Goal: Task Accomplishment & Management: Manage account settings

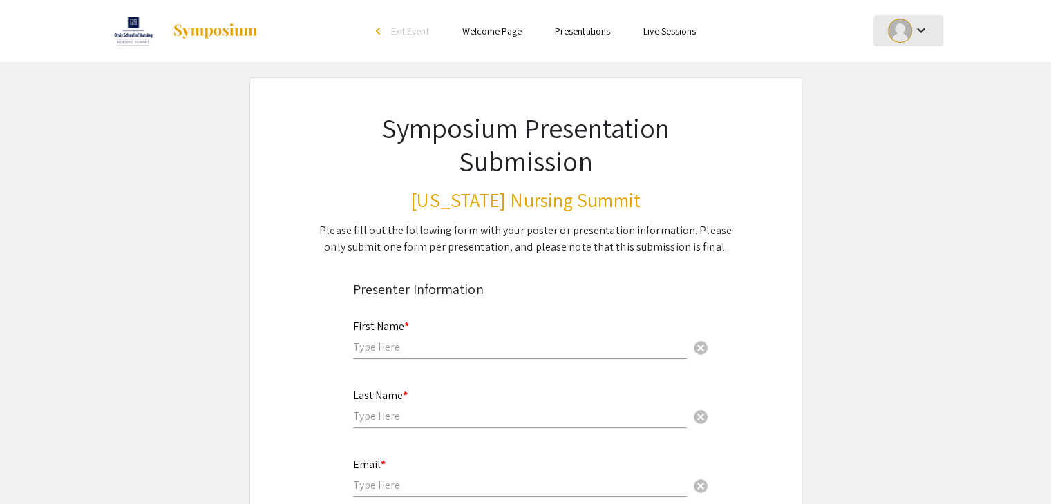
click at [923, 34] on mat-icon "keyboard_arrow_down" at bounding box center [920, 30] width 17 height 17
click at [1015, 111] on div at bounding box center [525, 252] width 1051 height 504
click at [597, 28] on link "Presentations" at bounding box center [582, 31] width 55 height 12
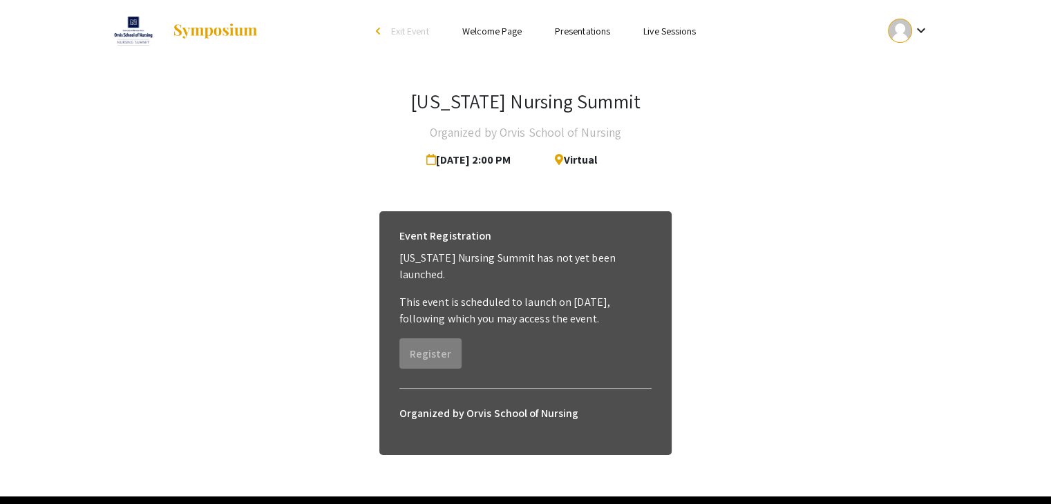
click at [499, 31] on link "Welcome Page" at bounding box center [491, 31] width 59 height 12
click at [650, 30] on link "Live Sessions" at bounding box center [669, 31] width 53 height 12
click at [690, 27] on link "Live Sessions" at bounding box center [669, 31] width 53 height 12
click at [921, 36] on mat-icon "keyboard_arrow_down" at bounding box center [920, 30] width 17 height 17
click at [789, 80] on div at bounding box center [525, 252] width 1051 height 504
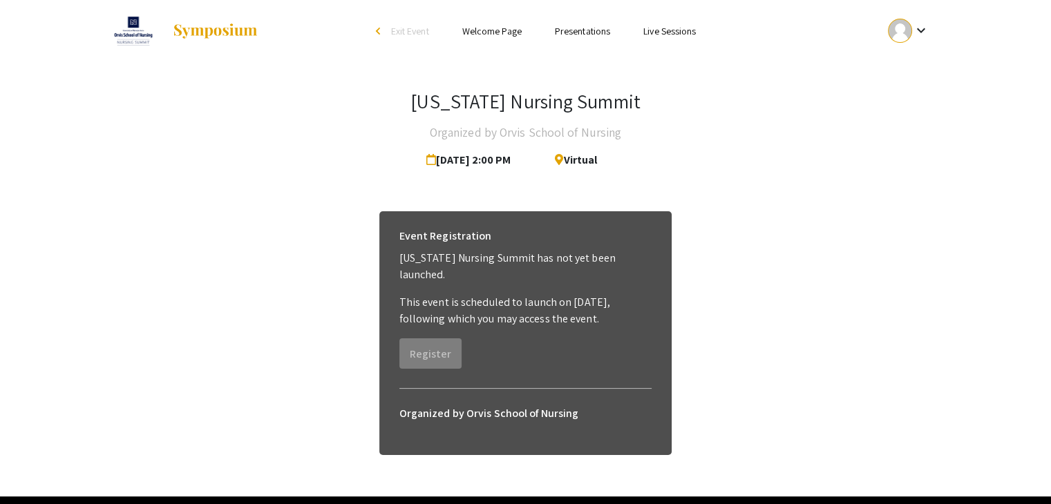
click at [663, 32] on link "Live Sessions" at bounding box center [669, 31] width 53 height 12
click at [912, 31] on div at bounding box center [900, 31] width 24 height 24
click at [915, 64] on button "My Account" at bounding box center [916, 68] width 85 height 33
click at [921, 19] on div "keyboard_arrow_down" at bounding box center [909, 30] width 48 height 31
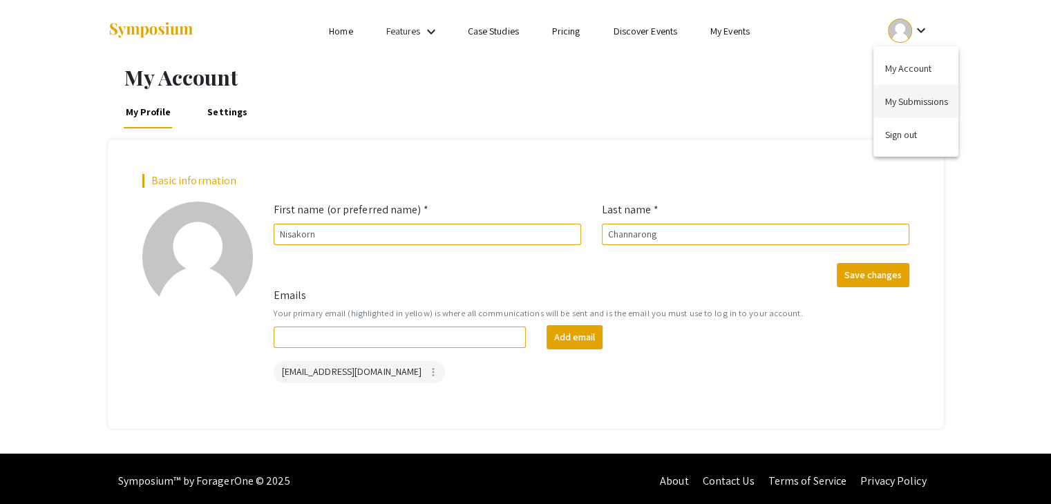
click at [920, 92] on button "My Submissions" at bounding box center [916, 101] width 85 height 33
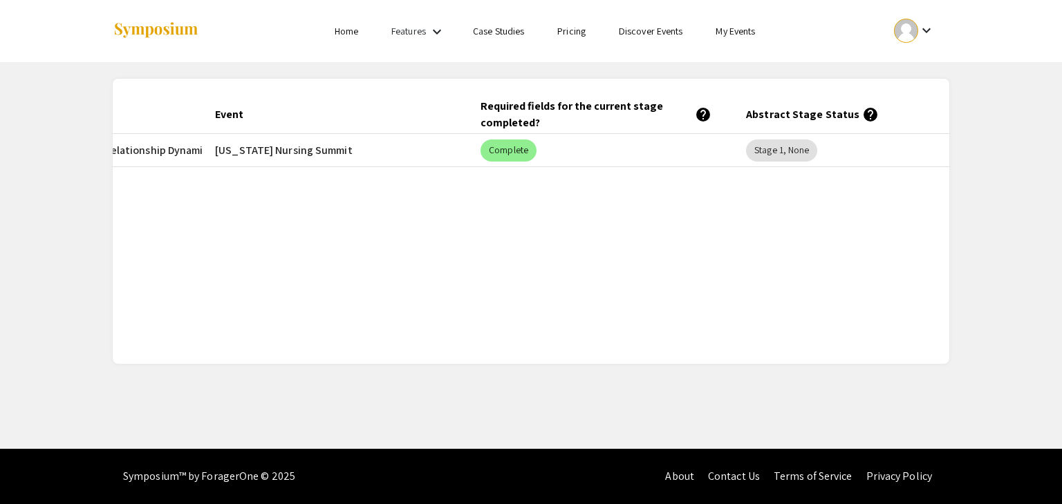
scroll to position [0, 288]
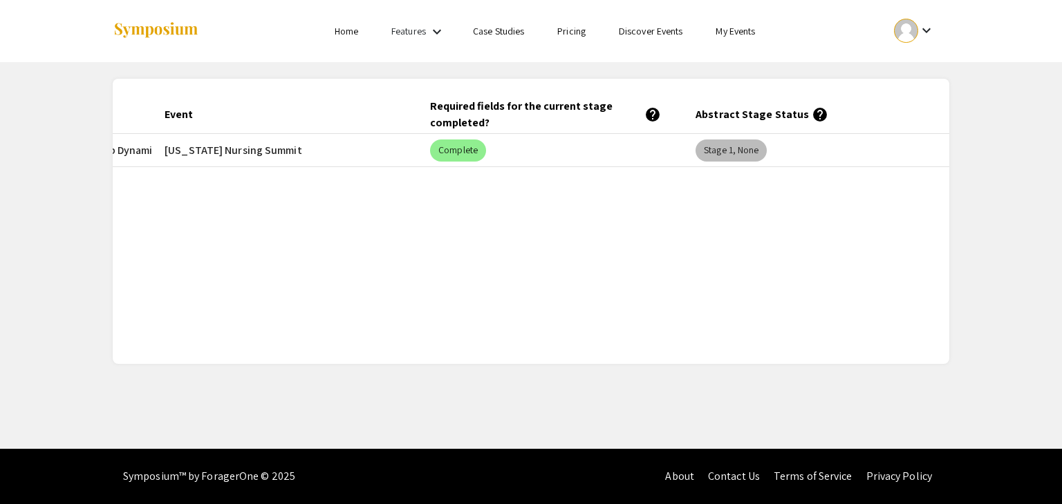
click at [751, 143] on mat-chip "Stage 1, None" at bounding box center [730, 151] width 71 height 22
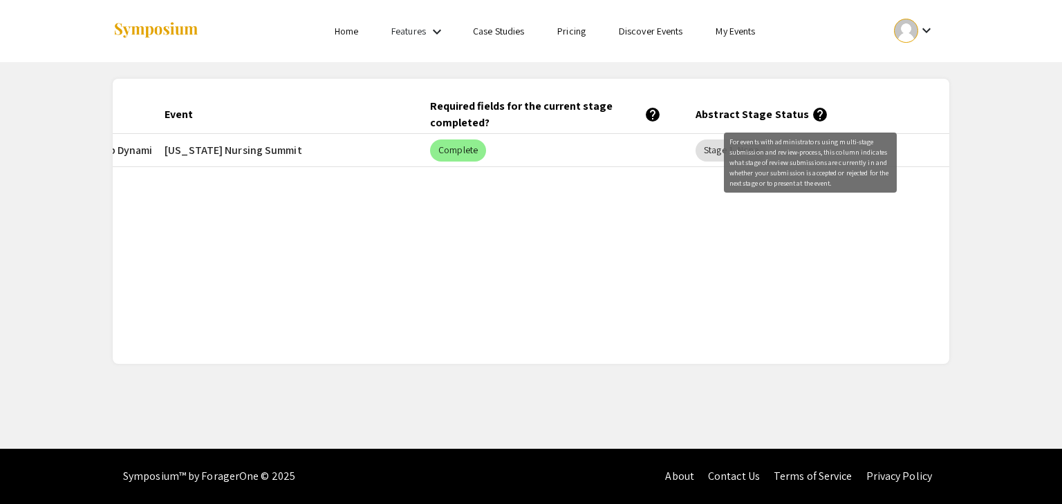
click at [811, 112] on mat-icon "help" at bounding box center [819, 114] width 17 height 17
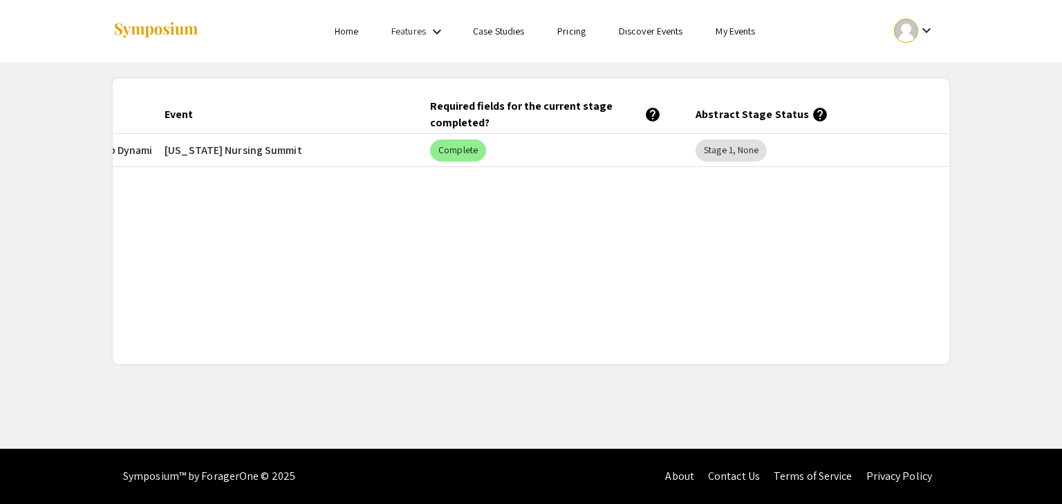
click at [812, 111] on mat-icon "help" at bounding box center [819, 114] width 17 height 17
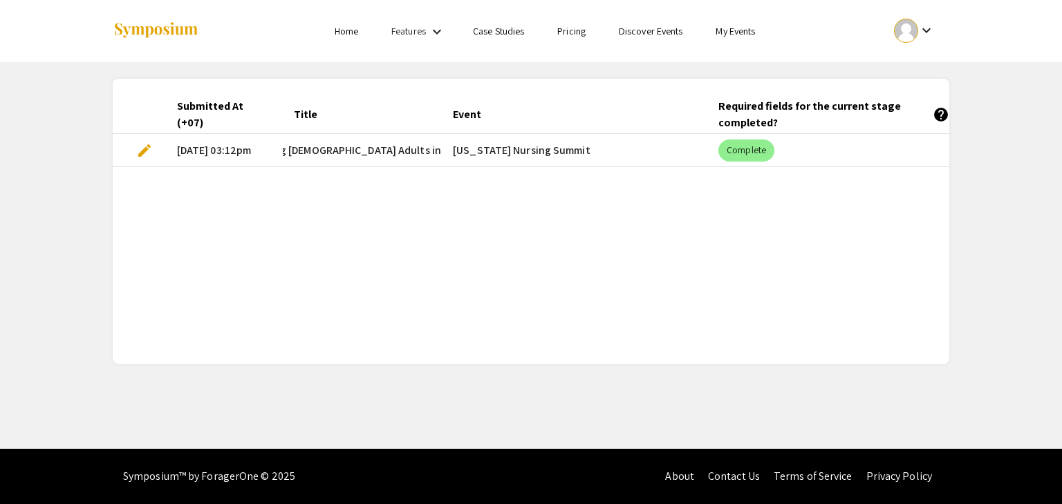
scroll to position [0, 0]
click at [521, 153] on mat-cell "[US_STATE] Nursing Summit" at bounding box center [574, 150] width 265 height 33
drag, startPoint x: 549, startPoint y: 349, endPoint x: 567, endPoint y: 343, distance: 18.8
click at [567, 343] on div "Submitted At (+07) Title Event Required fields for the current stage completed?…" at bounding box center [531, 221] width 836 height 285
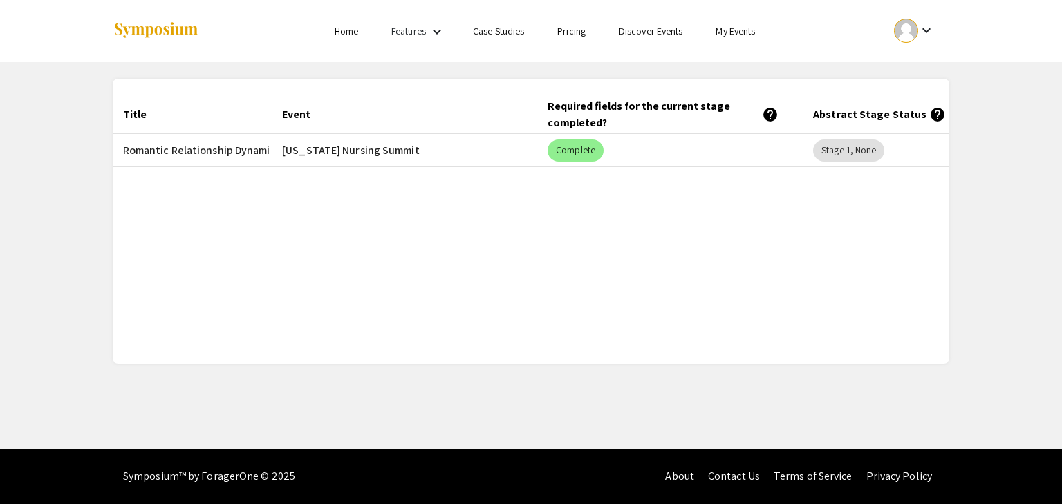
scroll to position [0, 288]
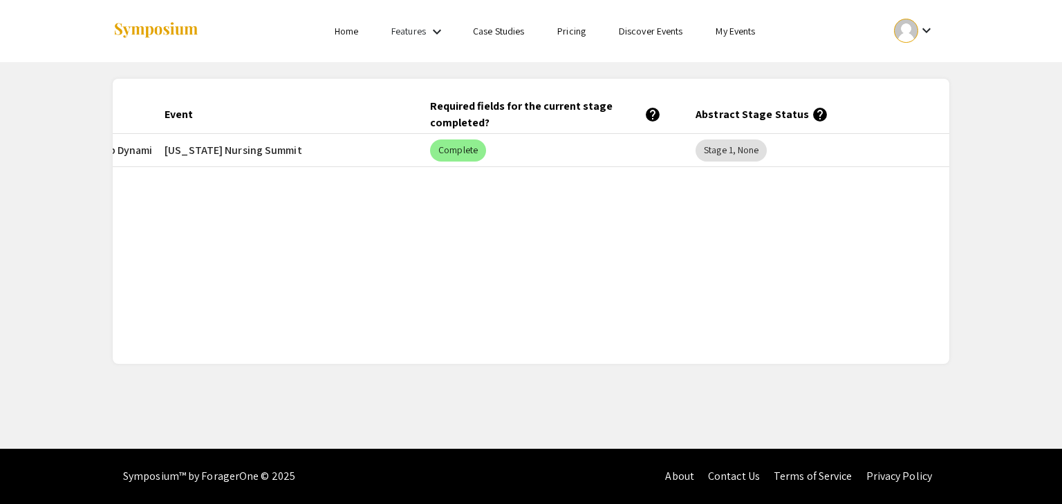
click at [842, 249] on div "Submitted At (+07) Title Event Required fields for the current stage completed?…" at bounding box center [531, 221] width 836 height 252
click at [440, 20] on ul "Skip navigation Home Features keyboard_arrow_down Case Studies Pricing Discover…" at bounding box center [531, 31] width 276 height 62
click at [442, 28] on mat-icon "keyboard_arrow_down" at bounding box center [436, 31] width 17 height 17
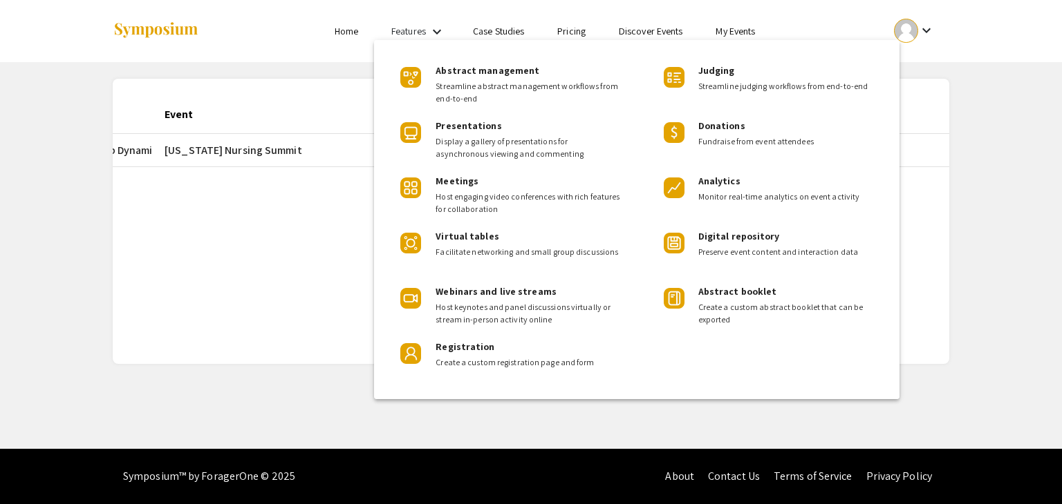
click at [442, 28] on div at bounding box center [531, 252] width 1062 height 504
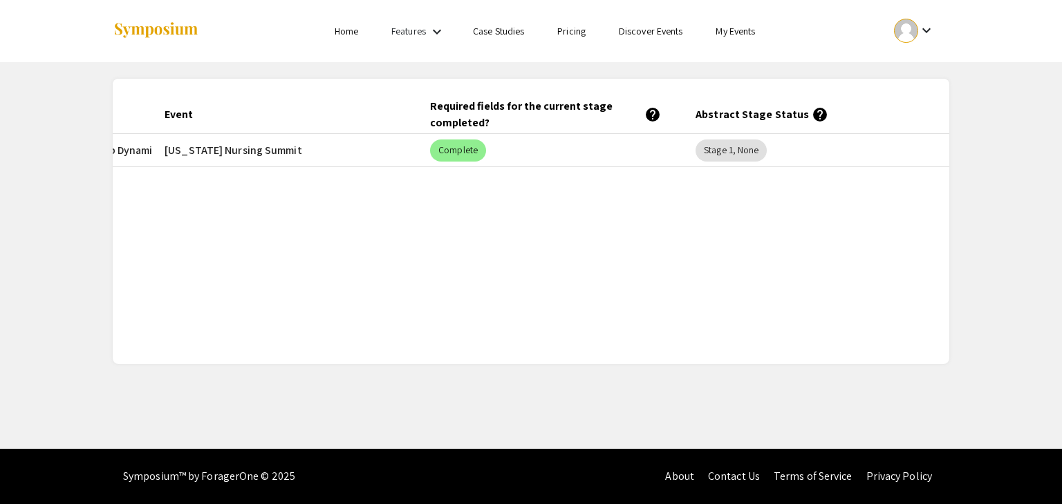
click at [630, 27] on link "Discover Events" at bounding box center [651, 31] width 64 height 12
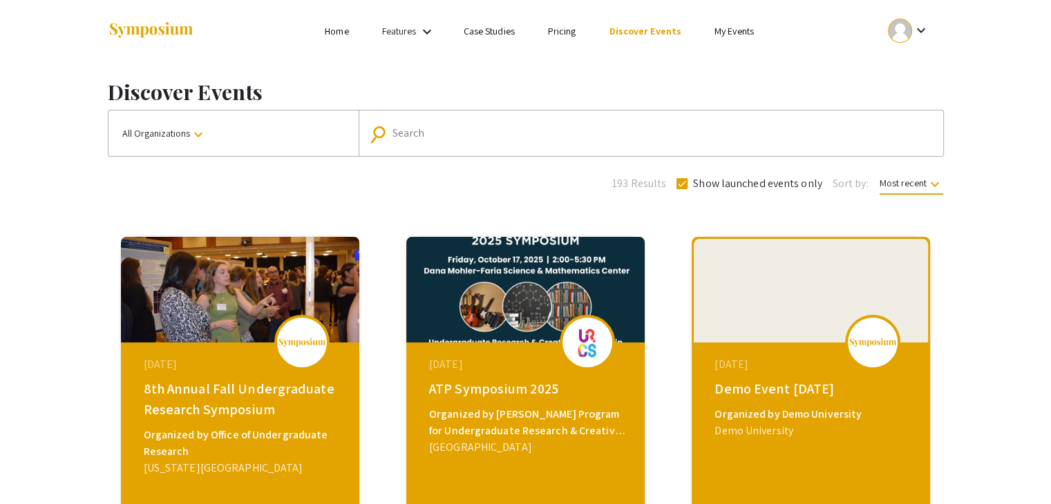
click at [759, 17] on ul "keyboard_arrow_down" at bounding box center [806, 31] width 276 height 62
click at [728, 37] on link "My Events" at bounding box center [734, 31] width 39 height 12
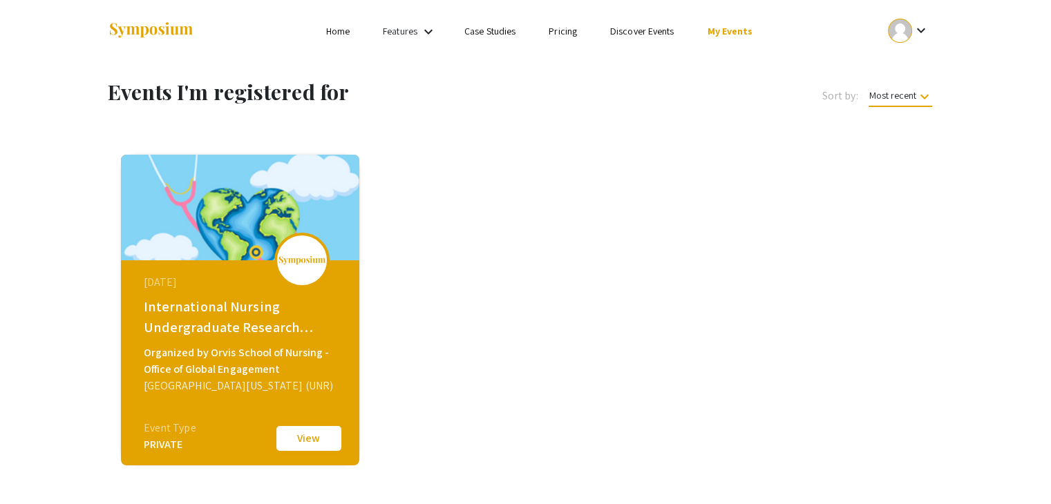
click at [312, 443] on button "View" at bounding box center [308, 438] width 69 height 29
click at [918, 102] on mat-icon "keyboard_arrow_down" at bounding box center [924, 96] width 17 height 17
click at [825, 279] on div at bounding box center [525, 252] width 1051 height 504
click at [334, 37] on link "Home" at bounding box center [337, 31] width 23 height 12
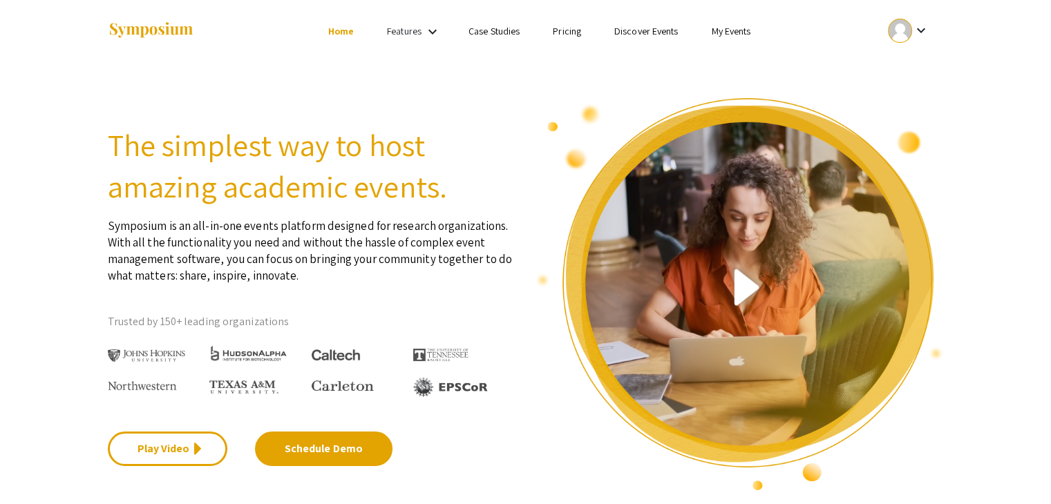
click at [409, 38] on div "Features keyboard_arrow_down" at bounding box center [414, 32] width 55 height 18
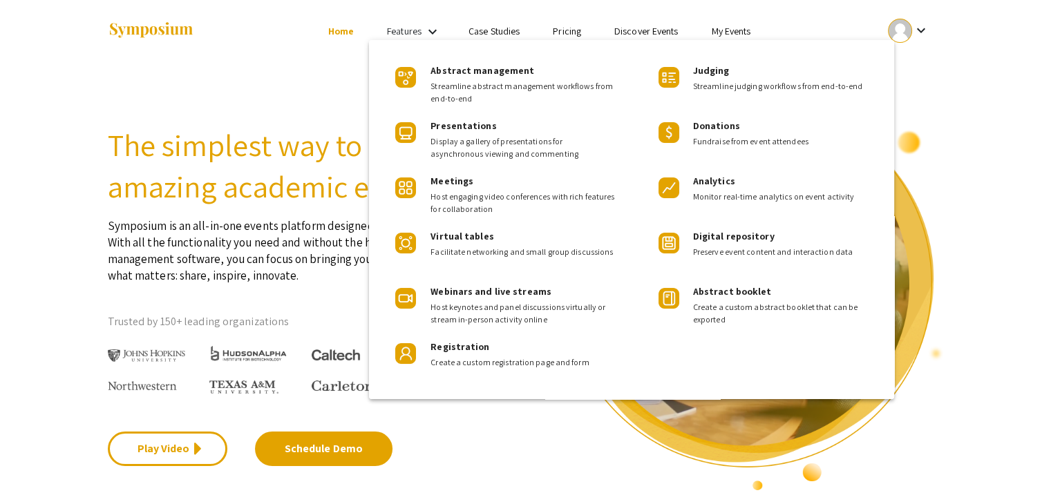
click at [409, 38] on div at bounding box center [525, 252] width 1051 height 504
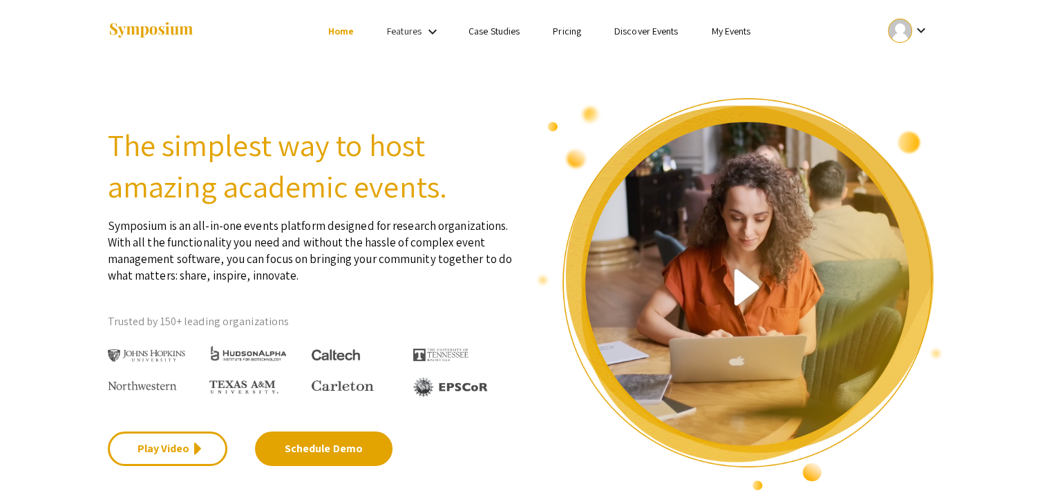
click at [889, 32] on div at bounding box center [900, 31] width 24 height 24
click at [905, 73] on button "My Account" at bounding box center [916, 68] width 85 height 33
click at [906, 50] on ul "keyboard_arrow_down" at bounding box center [806, 31] width 276 height 62
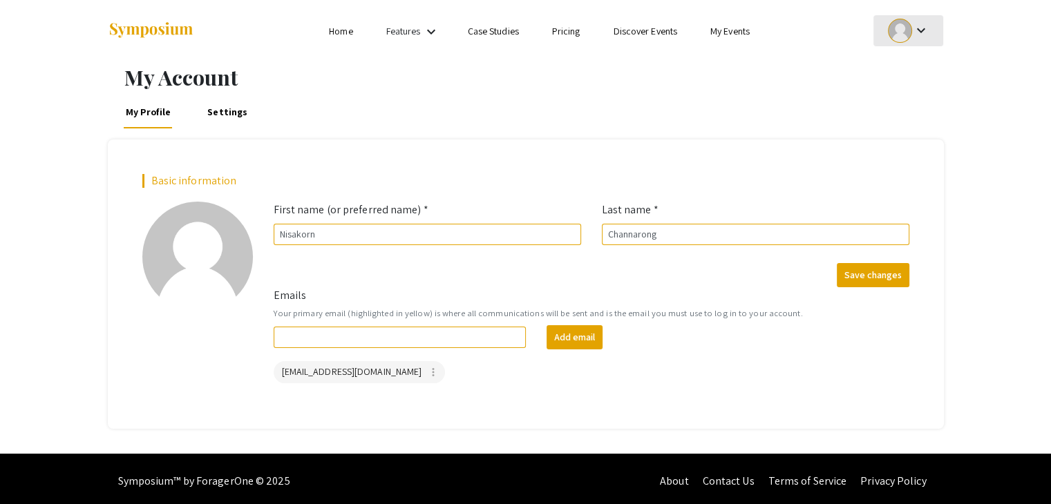
click at [906, 44] on div "keyboard_arrow_down" at bounding box center [909, 30] width 48 height 31
click at [914, 97] on button "My Submissions" at bounding box center [916, 101] width 85 height 33
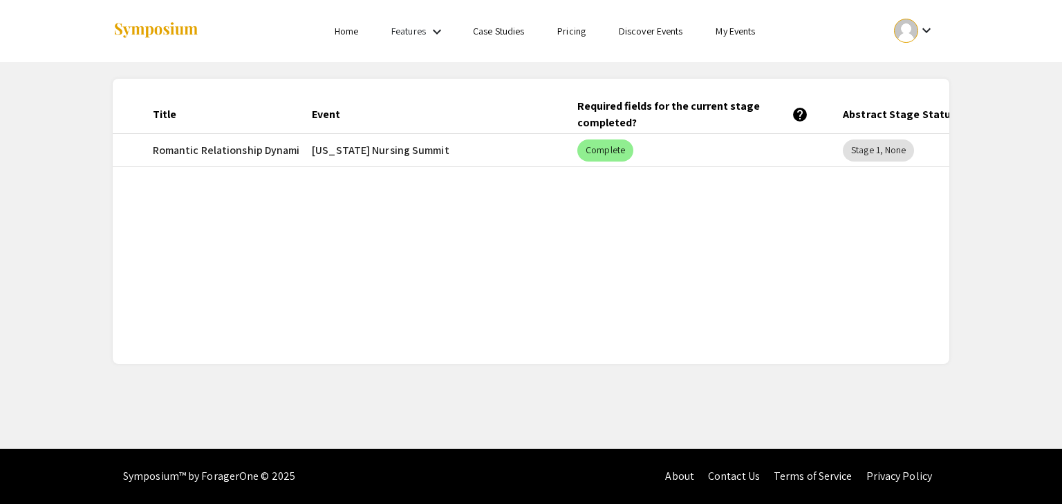
scroll to position [0, 274]
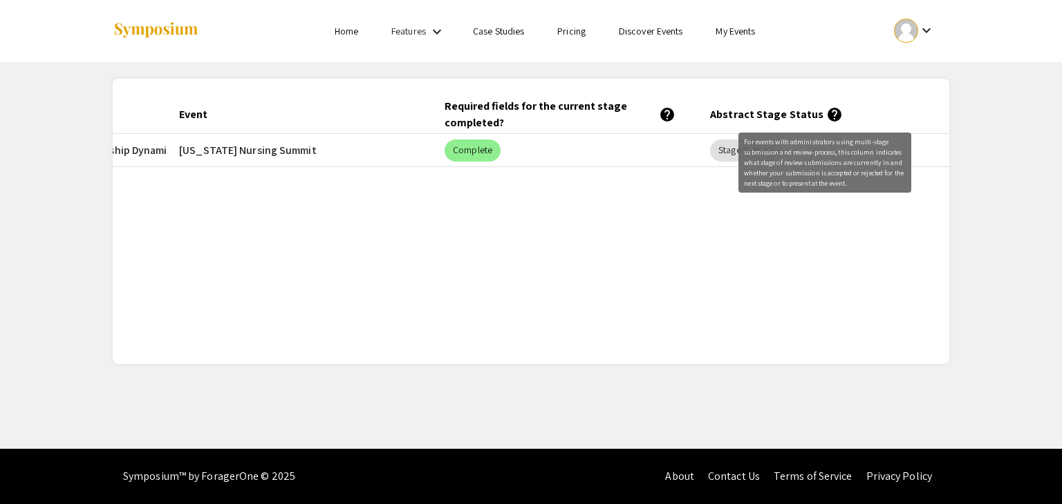
click at [826, 113] on mat-icon "help" at bounding box center [834, 114] width 17 height 17
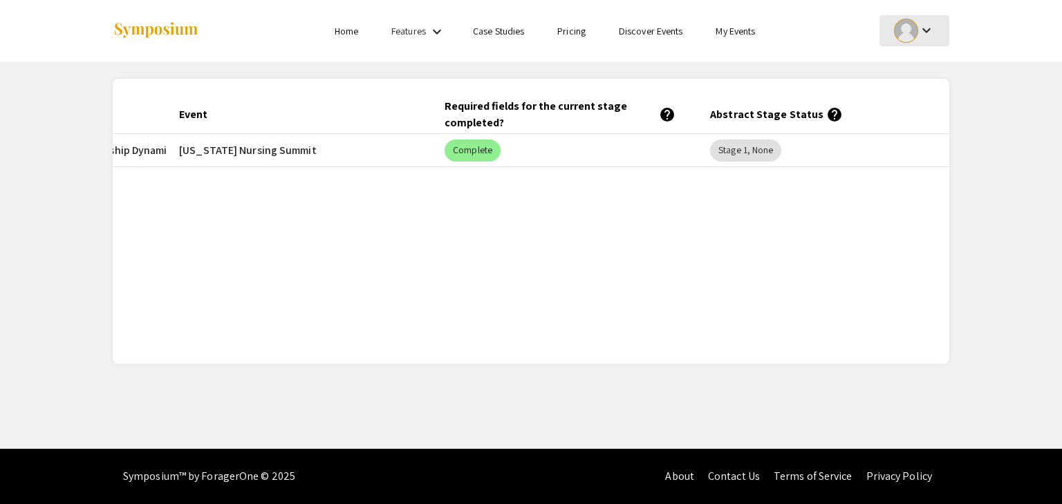
click at [923, 28] on mat-icon "keyboard_arrow_down" at bounding box center [926, 30] width 17 height 17
